Goal: Transaction & Acquisition: Download file/media

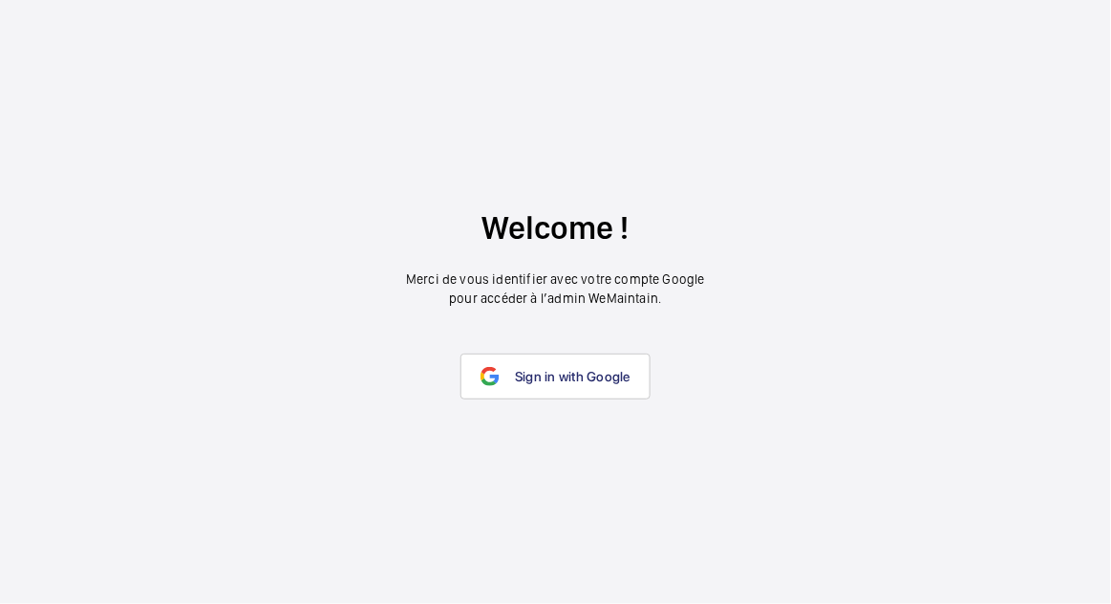
click at [594, 384] on span "Sign in with Google" at bounding box center [573, 376] width 116 height 15
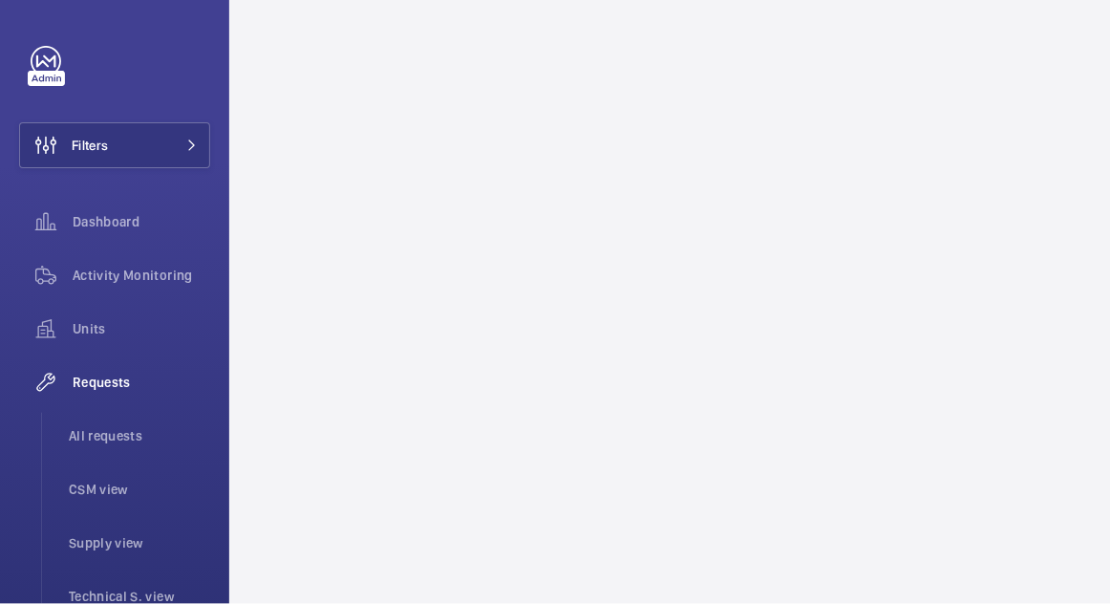
click at [158, 160] on button "Filters" at bounding box center [114, 145] width 191 height 46
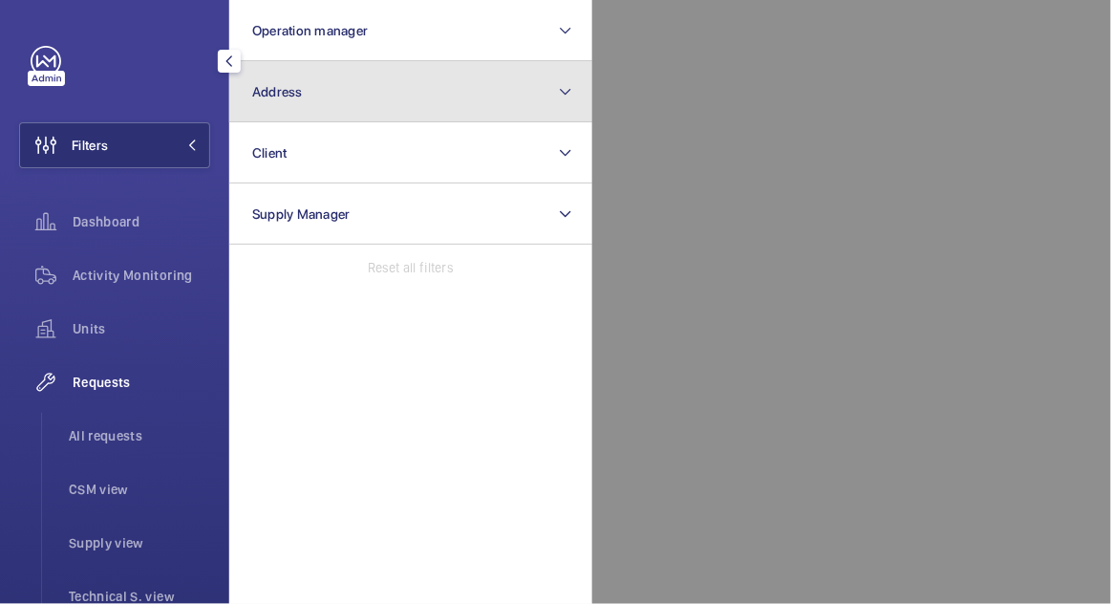
click at [533, 98] on button "Address" at bounding box center [410, 91] width 363 height 61
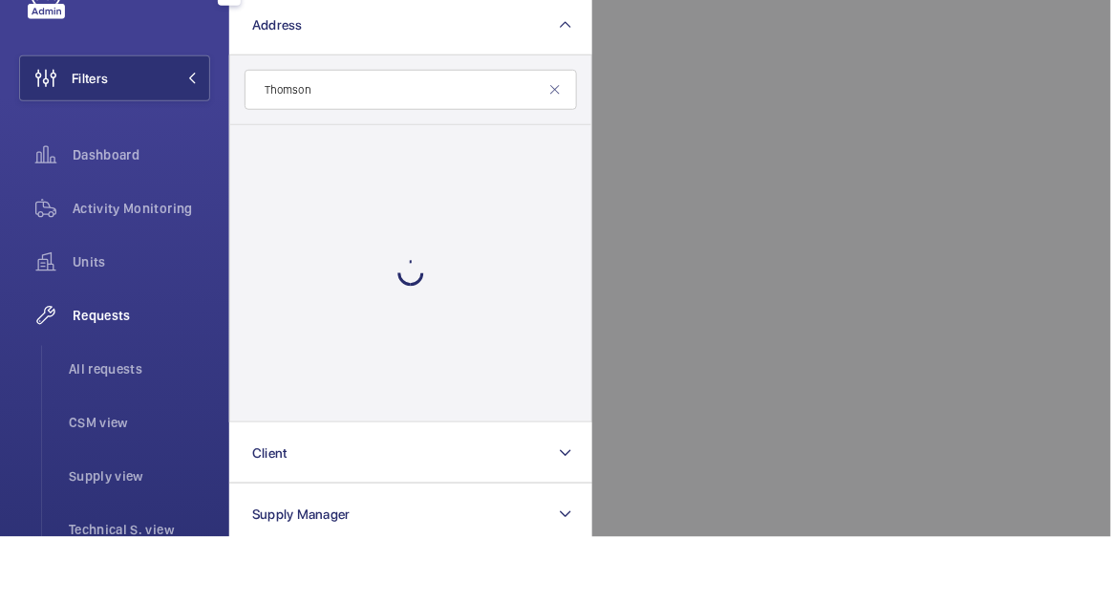
type input "Thomson"
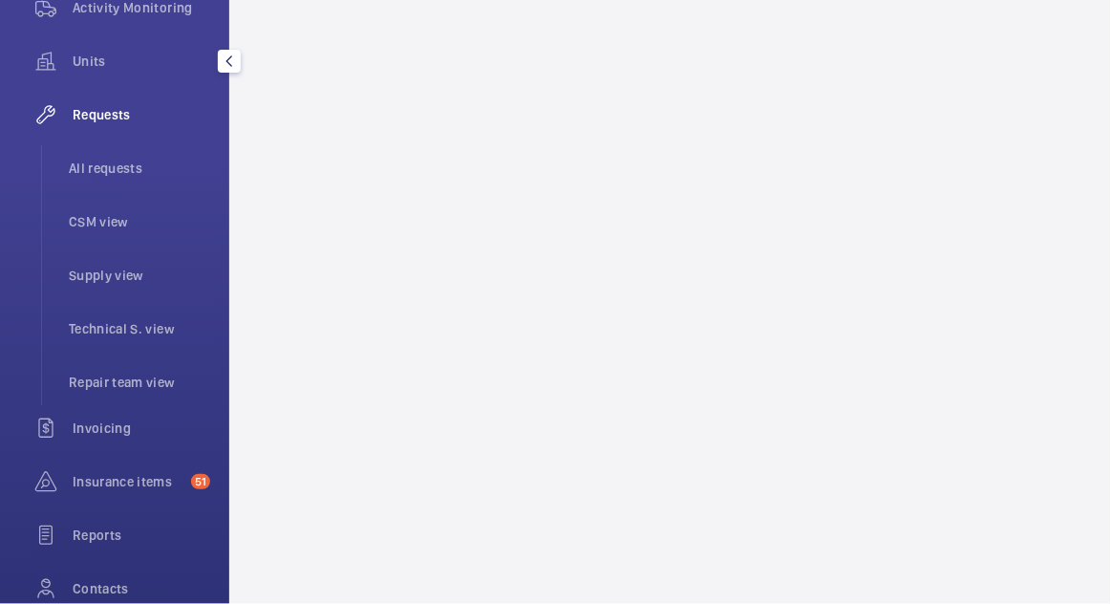
scroll to position [329, 0]
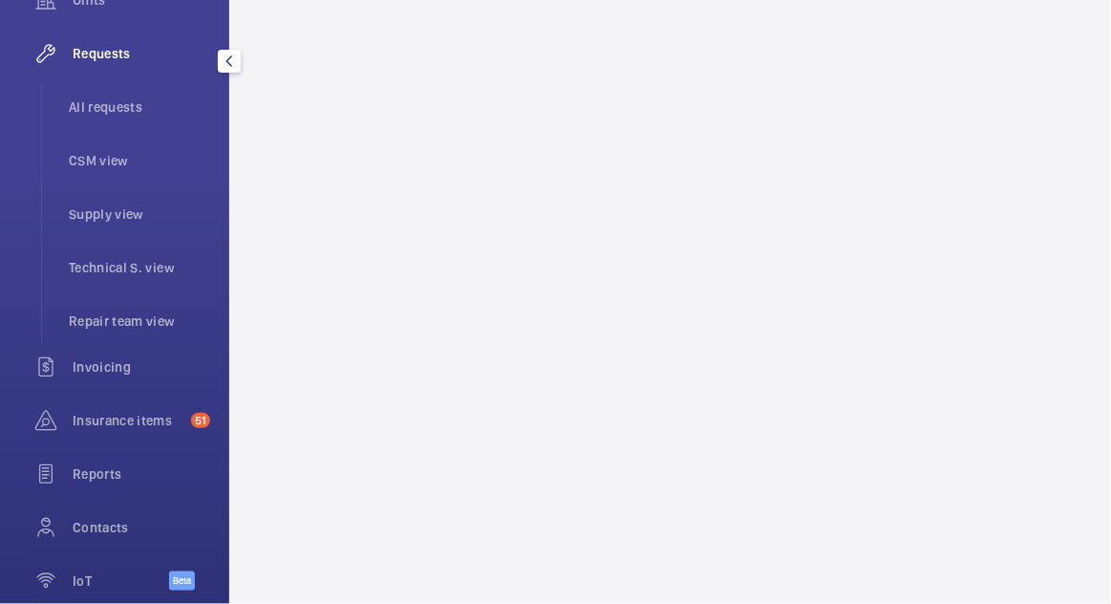
click at [183, 421] on span "51" at bounding box center [196, 420] width 27 height 15
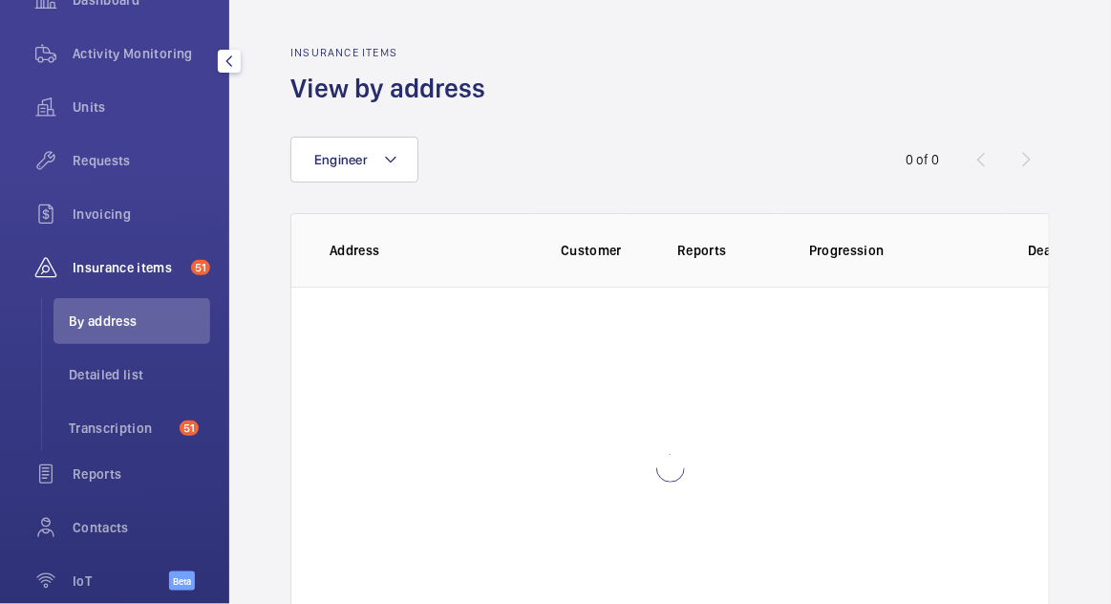
scroll to position [222, 0]
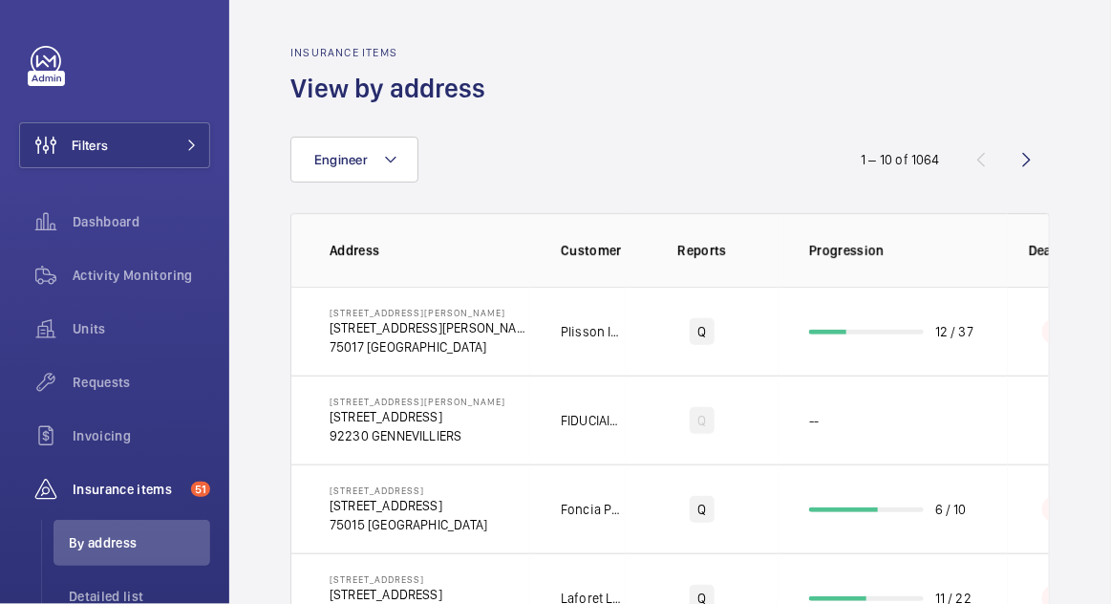
click at [47, 86] on div "Filters Dashboard Activity Monitoring Units Requests Invoicing Insurance items …" at bounding box center [114, 439] width 191 height 787
click at [145, 147] on button "Filters" at bounding box center [114, 145] width 191 height 46
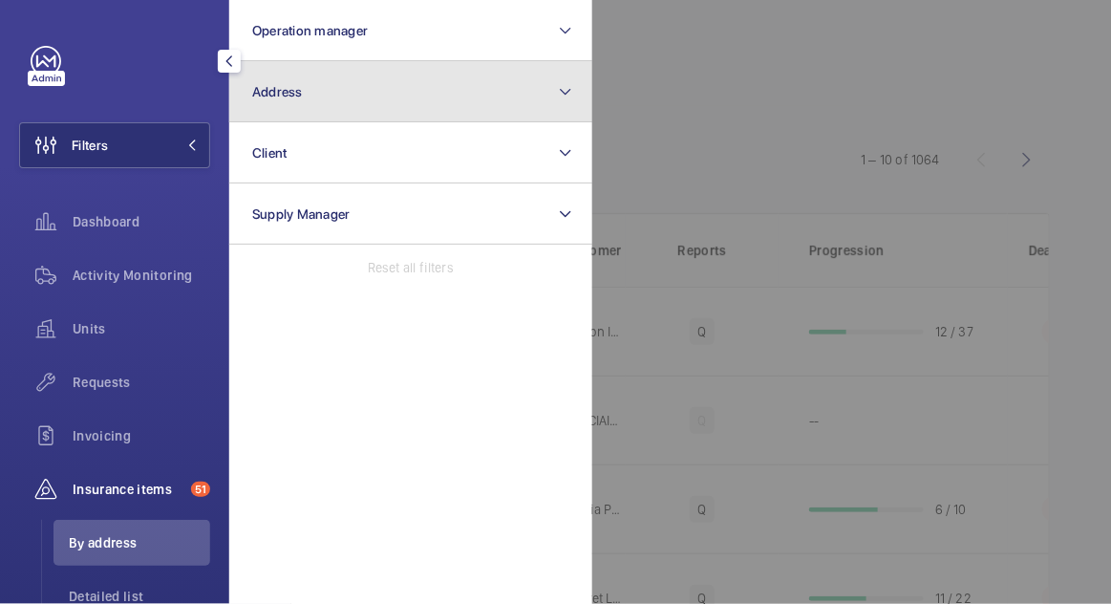
click at [445, 100] on button "Address" at bounding box center [410, 91] width 363 height 61
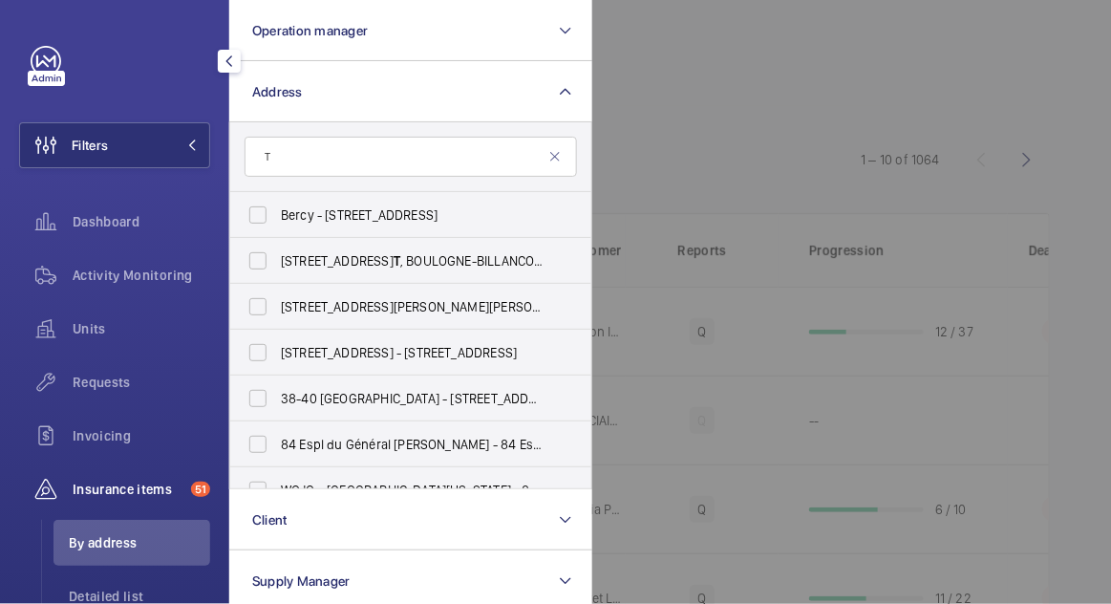
type input "Th"
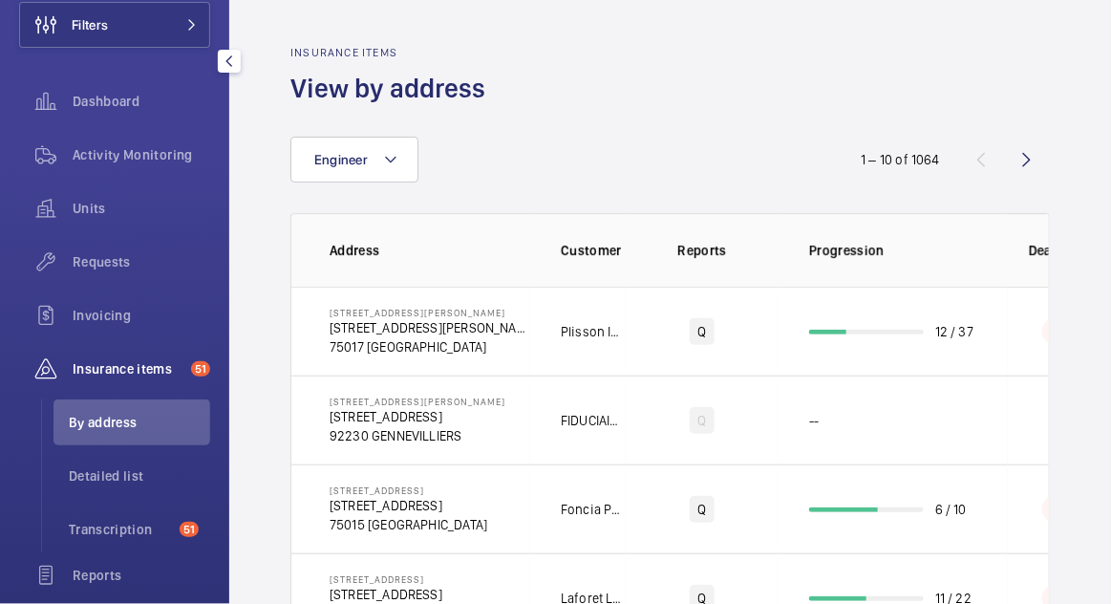
scroll to position [222, 0]
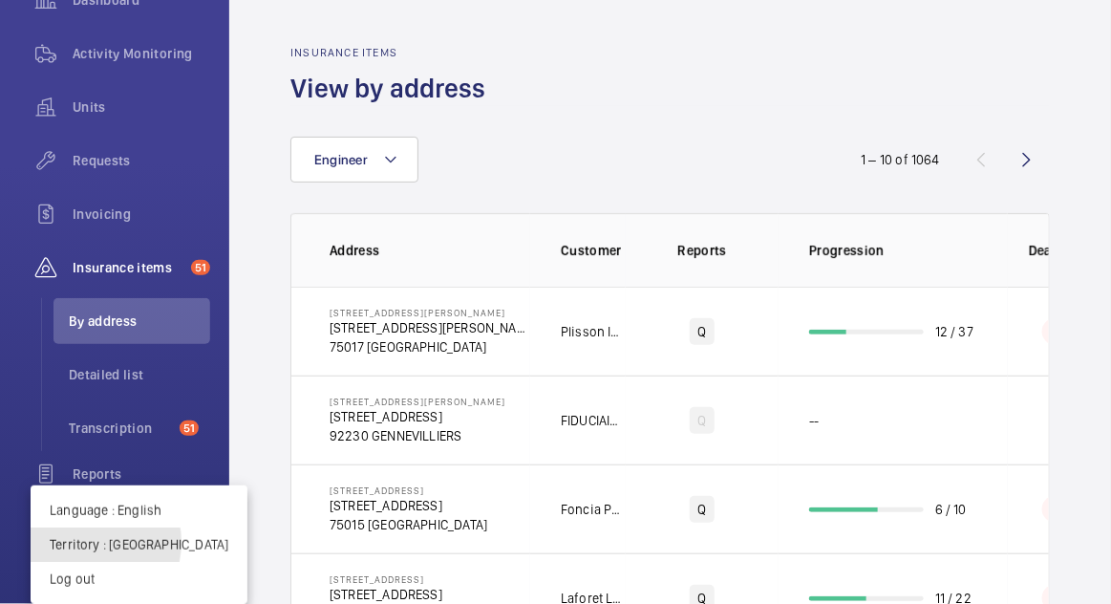
click at [81, 554] on p "Territory : France" at bounding box center [139, 544] width 179 height 19
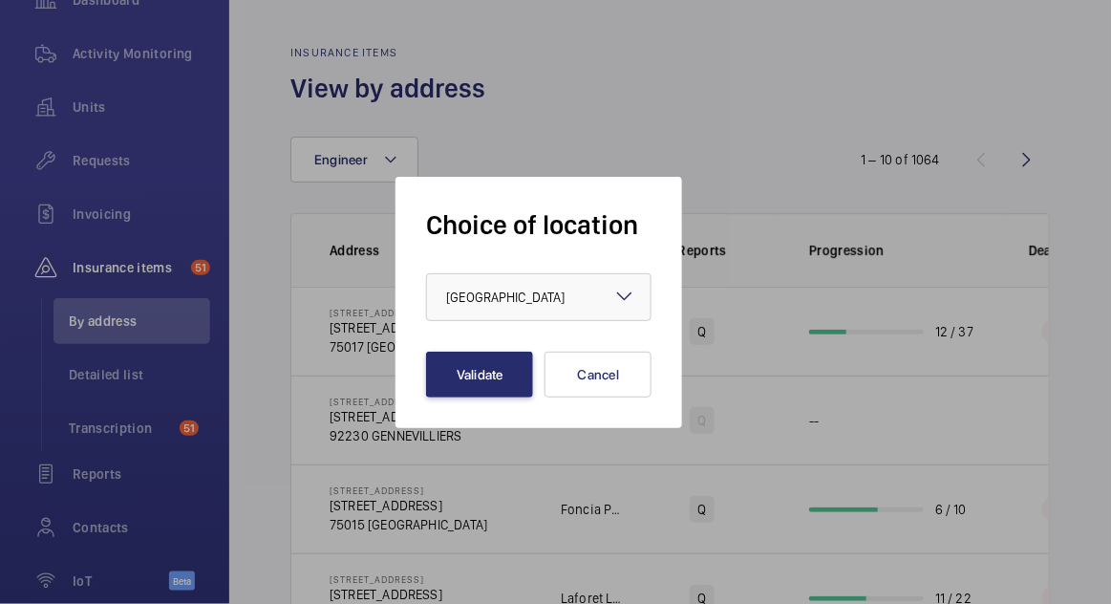
click at [492, 307] on div "× France" at bounding box center [529, 297] width 166 height 19
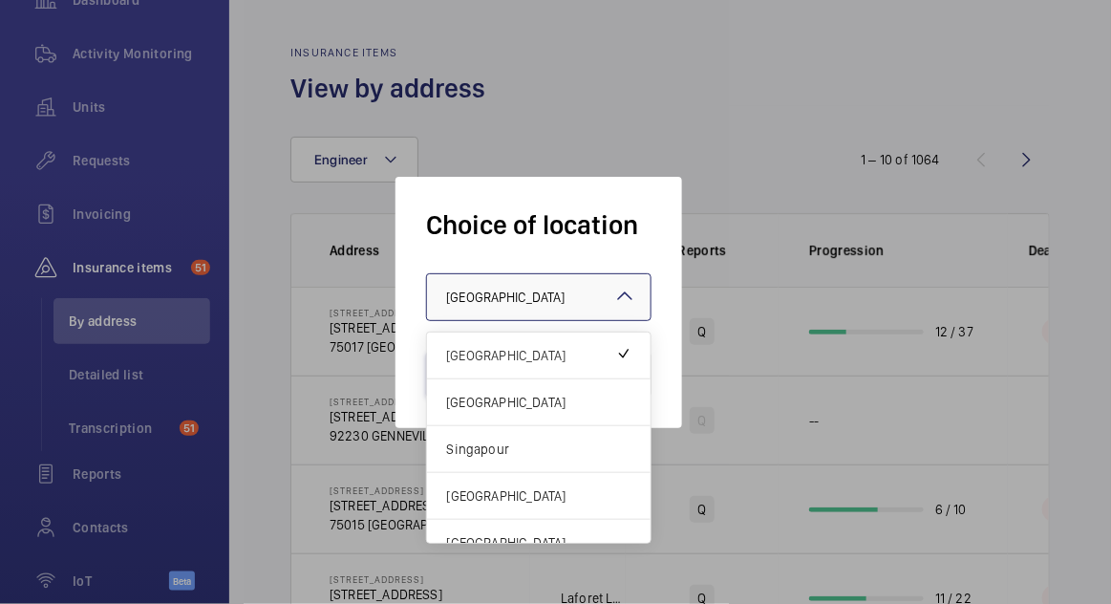
click at [1024, 53] on div at bounding box center [555, 302] width 1111 height 604
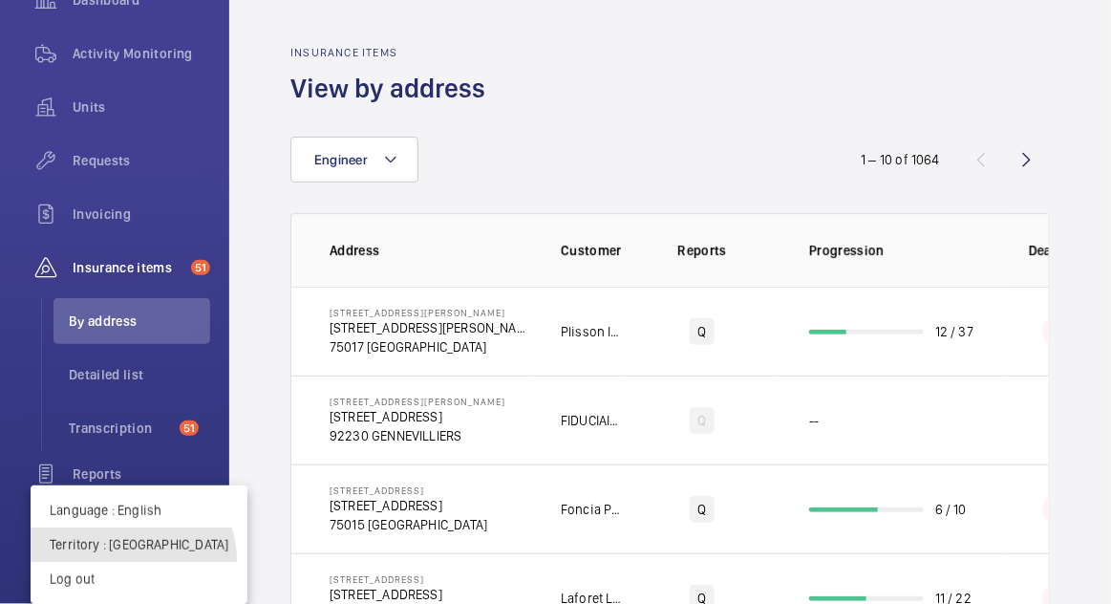
click at [131, 562] on button "Territory : France" at bounding box center [139, 545] width 217 height 34
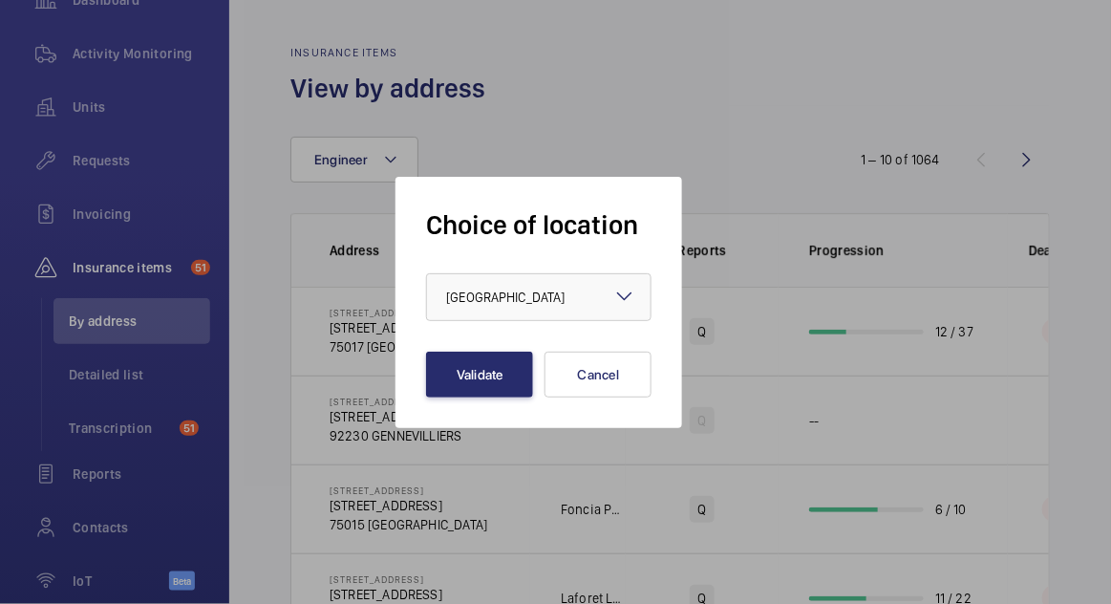
click at [599, 320] on div at bounding box center [539, 297] width 224 height 46
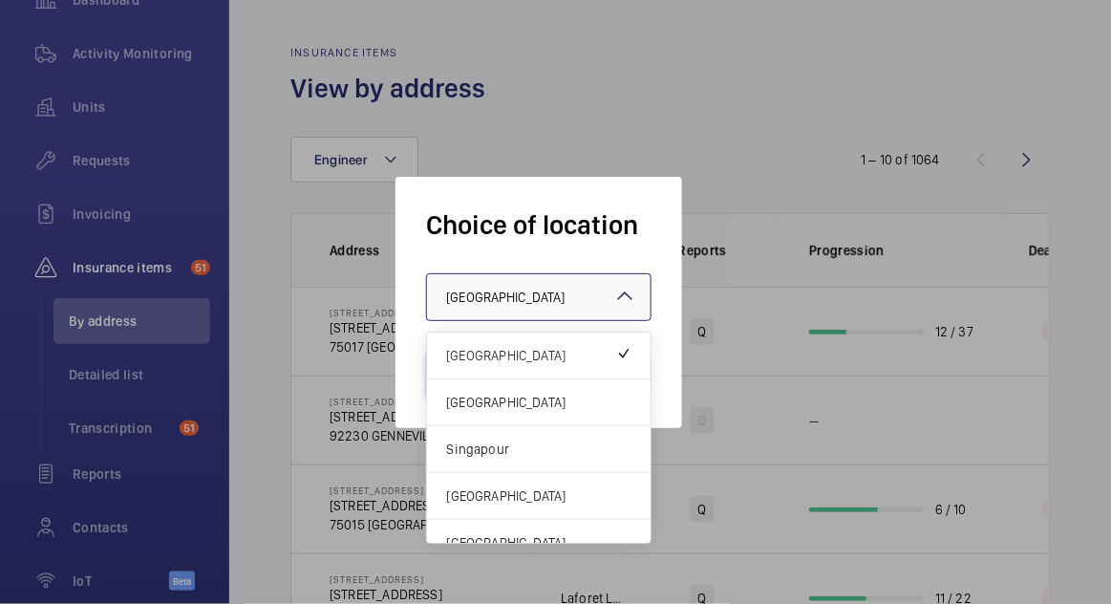
click at [557, 473] on div "Singapour" at bounding box center [539, 449] width 224 height 47
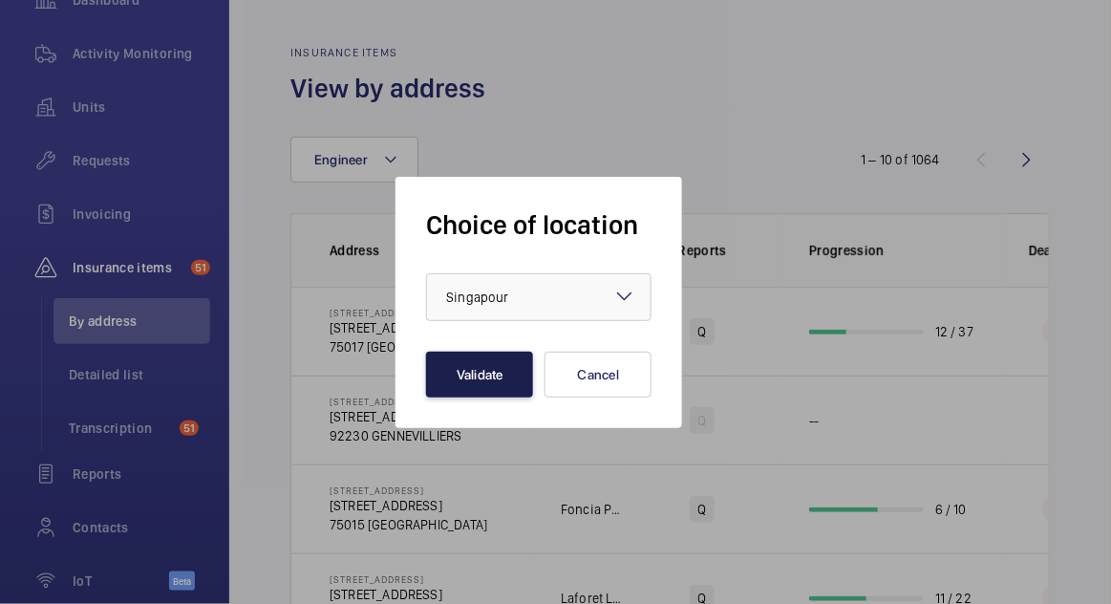
click at [478, 398] on button "Validate" at bounding box center [479, 375] width 107 height 46
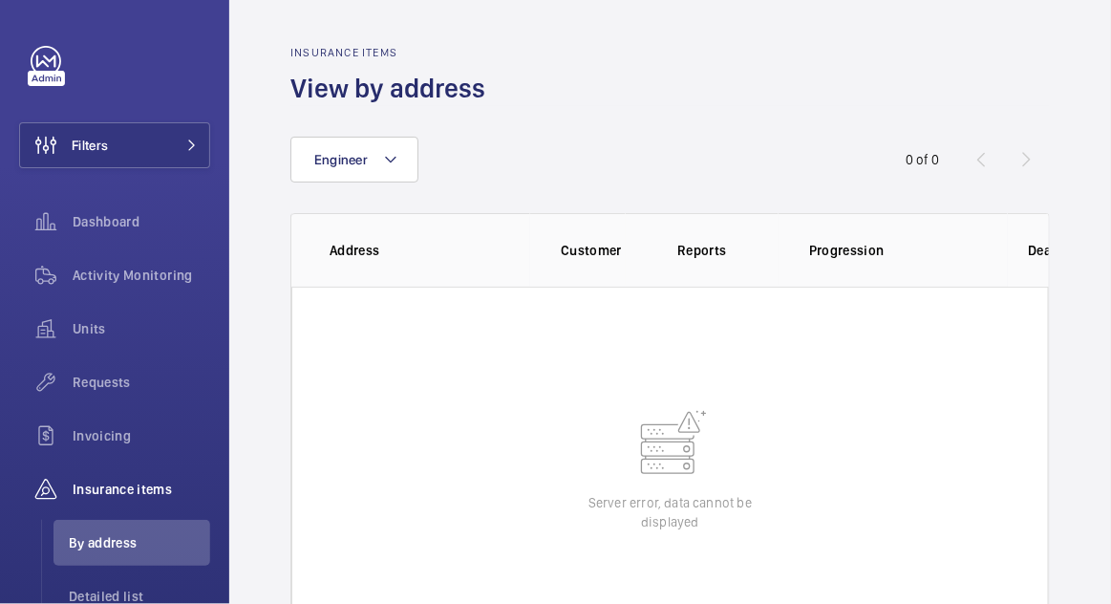
click at [176, 146] on span at bounding box center [186, 145] width 23 height 11
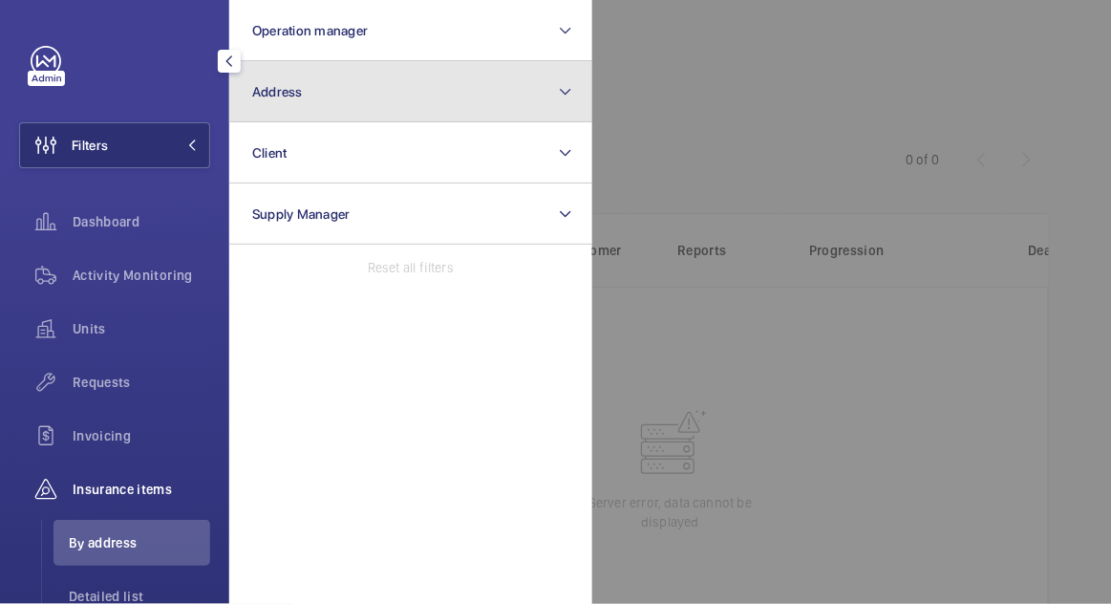
click at [535, 91] on button "Address" at bounding box center [410, 91] width 363 height 61
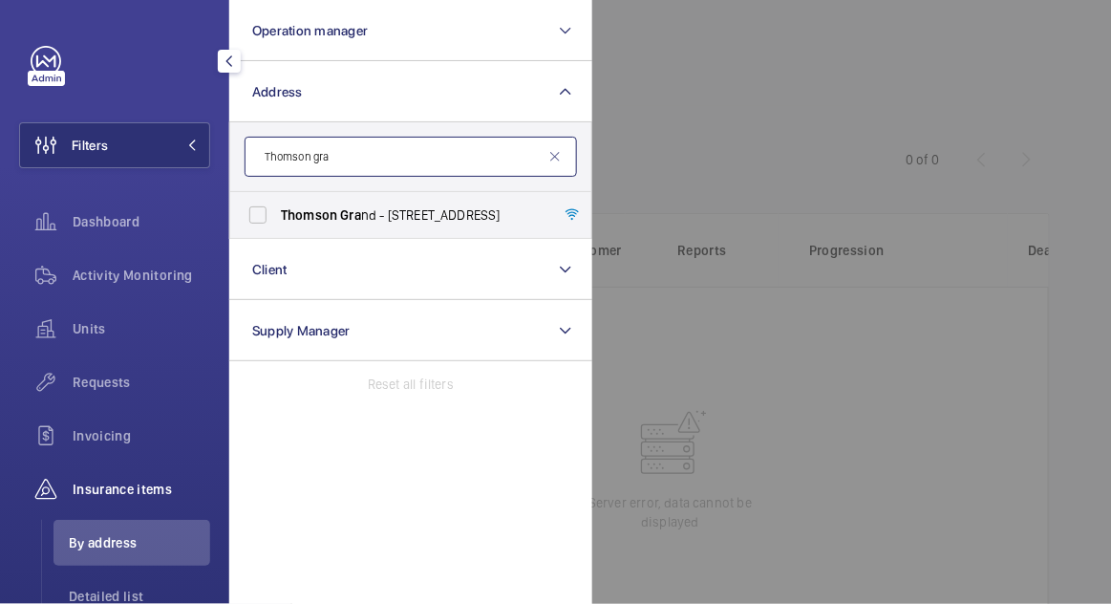
click at [482, 162] on input "Thomson gra" at bounding box center [411, 157] width 333 height 40
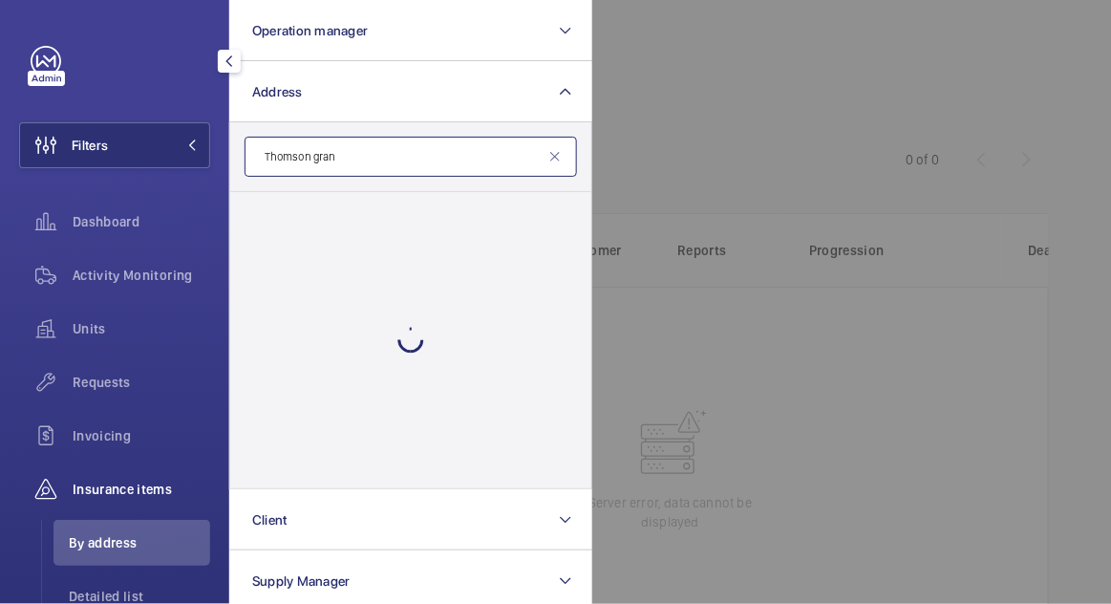
type input "Thomson grand"
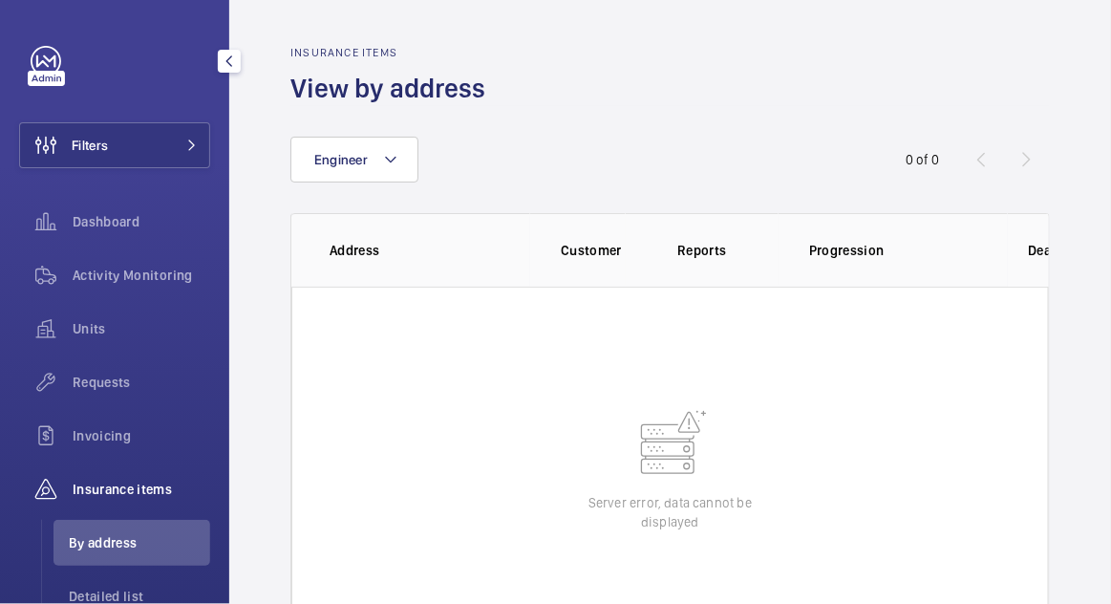
click at [162, 159] on button "Filters" at bounding box center [114, 145] width 191 height 46
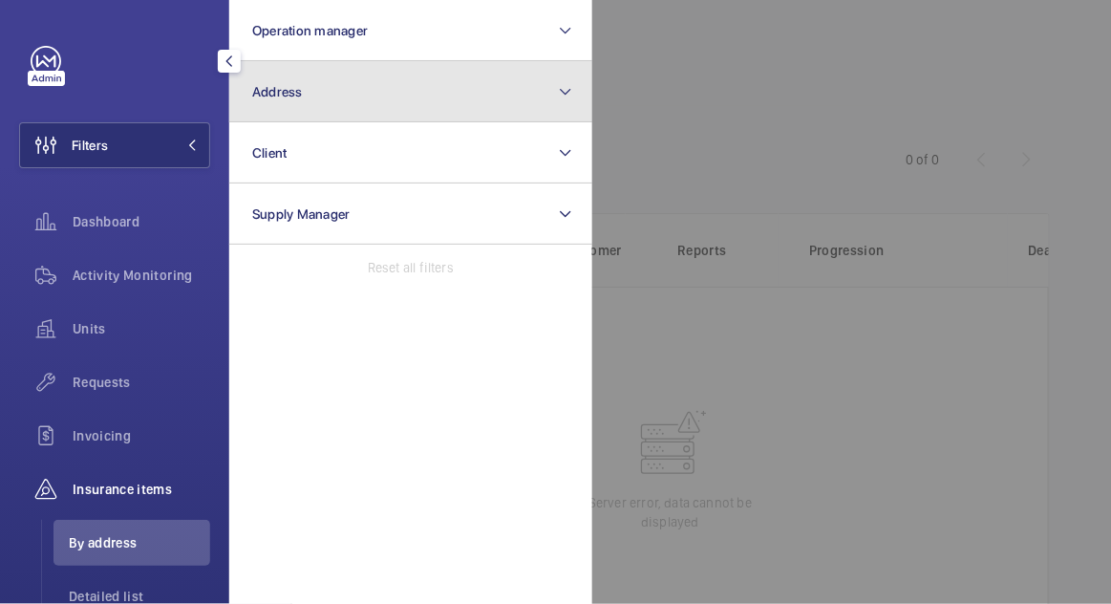
click at [478, 97] on button "Address" at bounding box center [410, 91] width 363 height 61
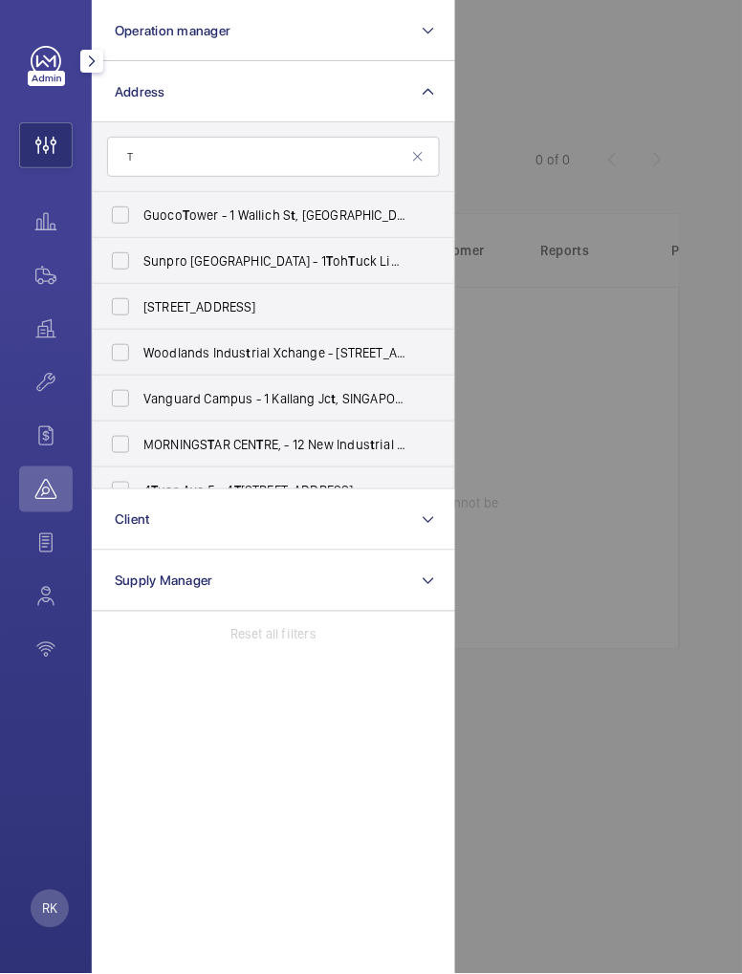
click at [334, 173] on input "T" at bounding box center [273, 157] width 333 height 40
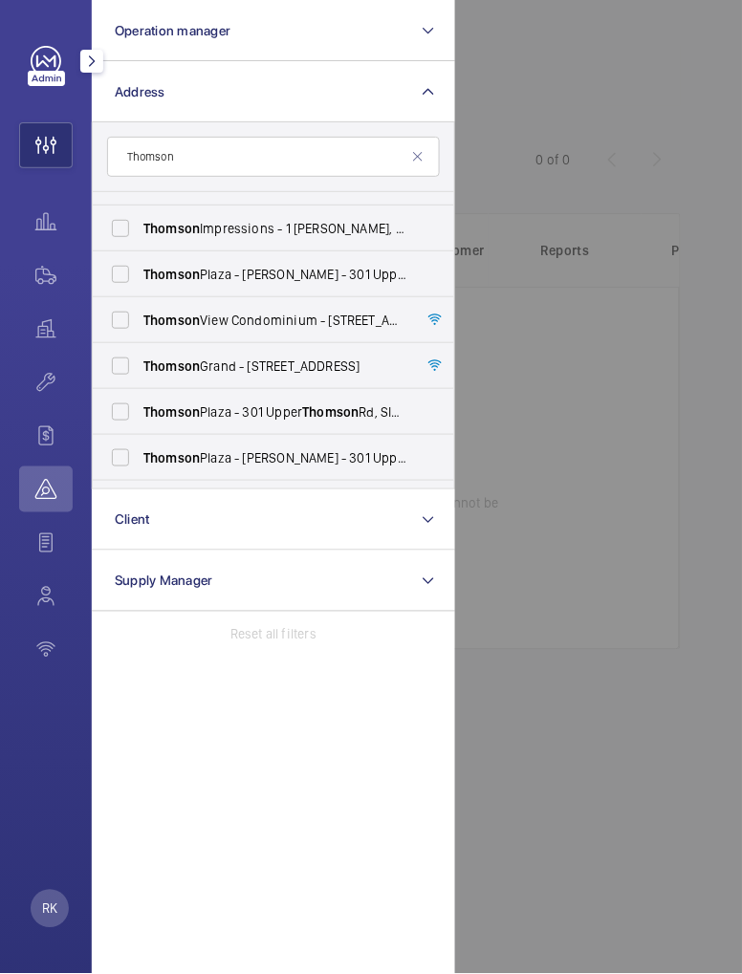
scroll to position [177, 0]
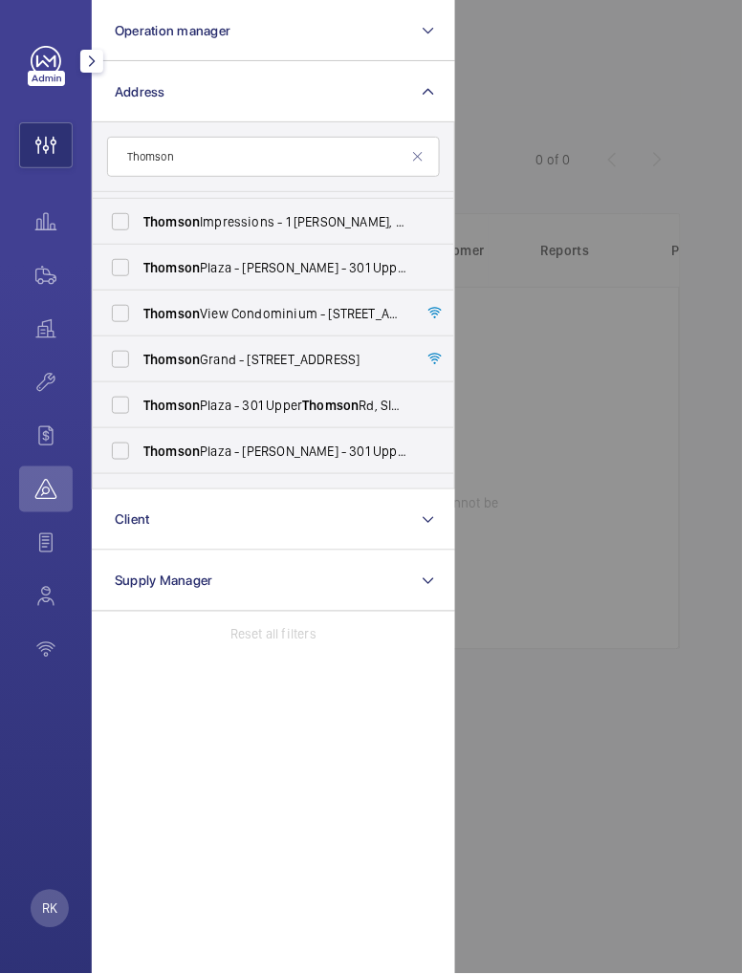
type input "Thomson"
click at [338, 361] on span "Thomson Grand - [STREET_ADDRESS][PERSON_NAME]" at bounding box center [274, 359] width 263 height 19
click at [140, 361] on input "Thomson Grand - [STREET_ADDRESS][PERSON_NAME]" at bounding box center [120, 359] width 38 height 38
checkbox input "true"
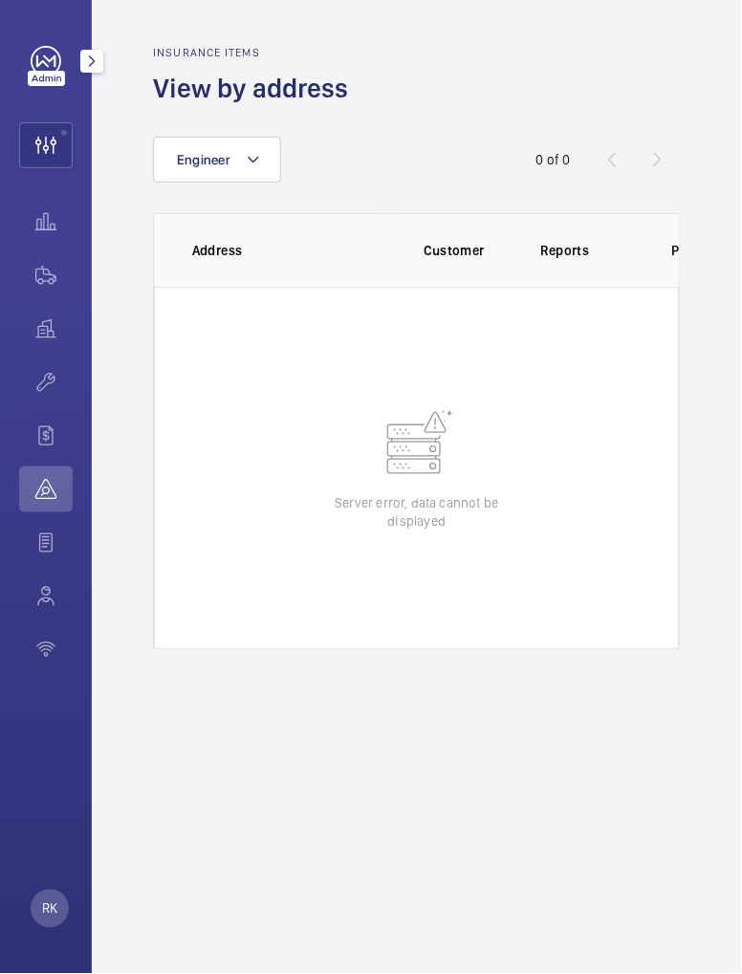
click at [48, 229] on wm-front-icon-button at bounding box center [46, 222] width 54 height 46
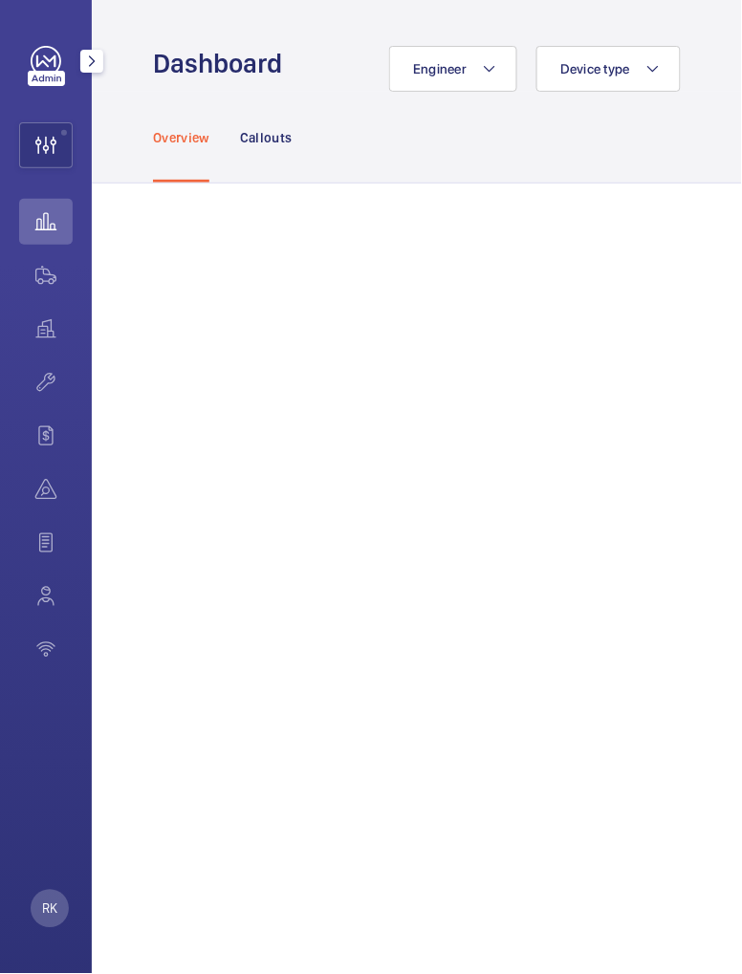
click at [45, 162] on wm-front-icon-button at bounding box center [46, 145] width 52 height 46
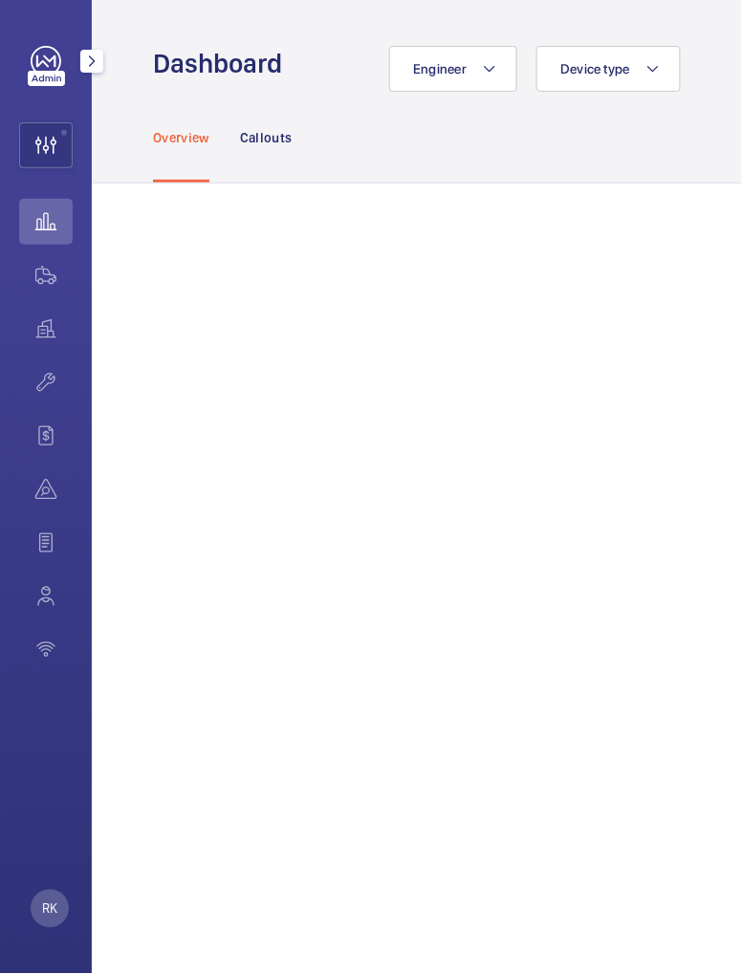
click at [42, 288] on wm-front-icon-button at bounding box center [46, 275] width 54 height 46
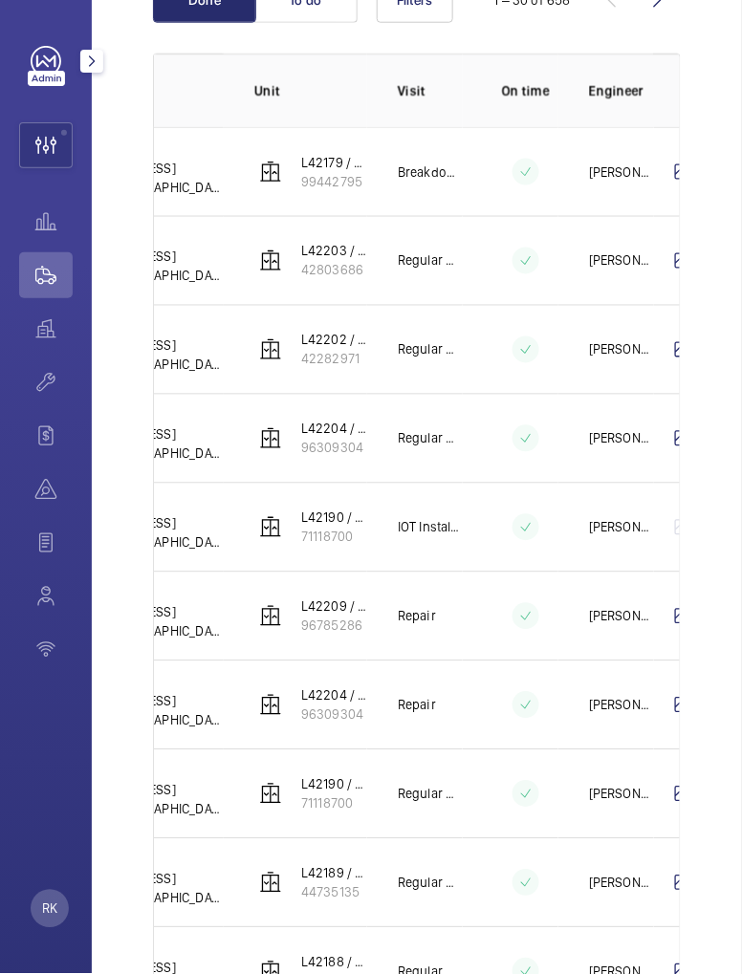
scroll to position [0, 325]
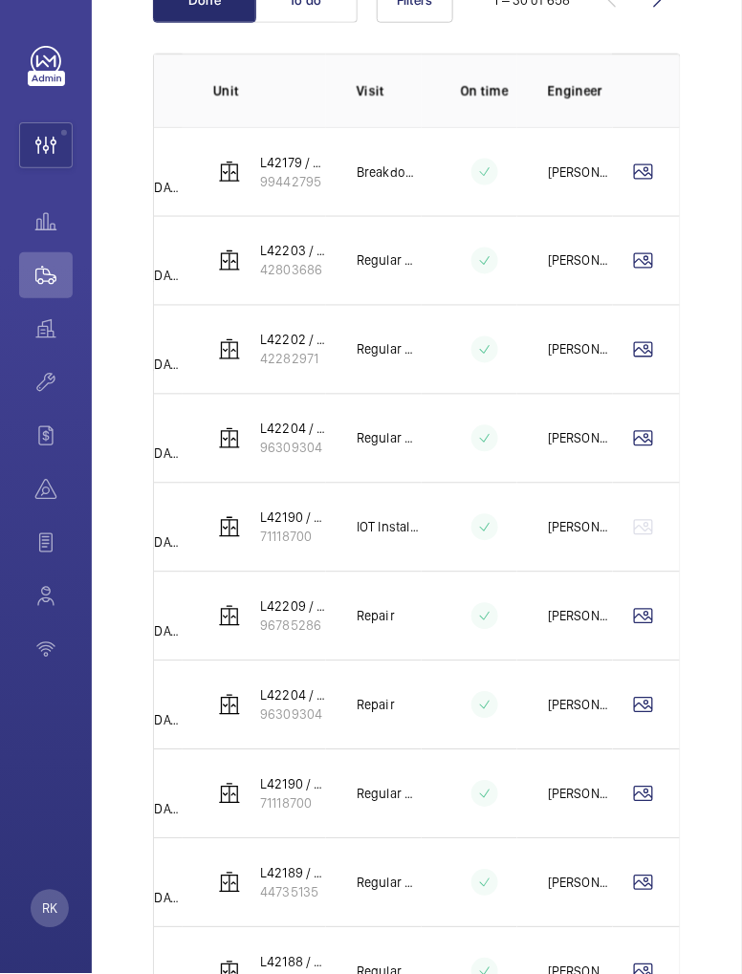
click at [666, 173] on wm-front-icon-button at bounding box center [689, 172] width 46 height 46
